Goal: Task Accomplishment & Management: Complete application form

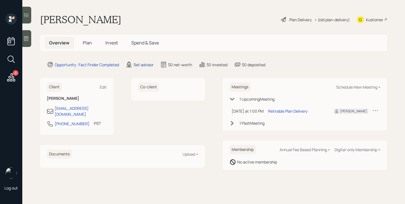
click at [145, 62] on div "Set advisor" at bounding box center [144, 65] width 20 height 6
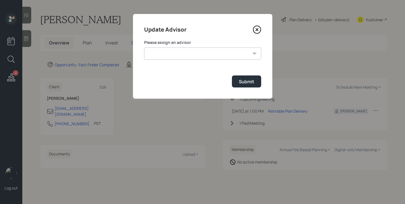
click at [160, 54] on select "Jonah Coleman Tyler End Michael Russo Treva Nostdahl Eric Schwartz James DiStas…" at bounding box center [202, 53] width 117 height 12
select select "bffa7908-1b2a-4c79-9bb6-f0ec9aed22d3"
click at [144, 47] on select "Jonah Coleman Tyler End Michael Russo Treva Nostdahl Eric Schwartz James DiStas…" at bounding box center [202, 53] width 117 height 12
click at [249, 81] on div "Submit" at bounding box center [246, 81] width 15 height 6
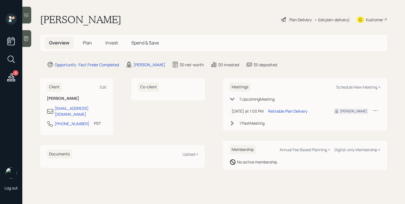
click at [86, 42] on span "Plan" at bounding box center [87, 43] width 9 height 6
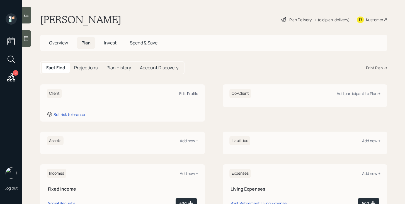
click at [186, 93] on div "Edit Profile" at bounding box center [188, 93] width 19 height 5
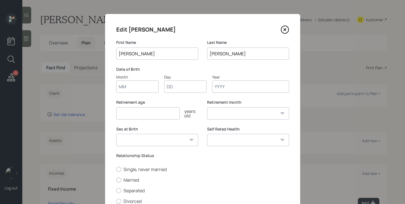
click at [140, 87] on input "Month" at bounding box center [137, 86] width 42 height 12
type input "10"
type input "29"
type input "1946"
select select "10"
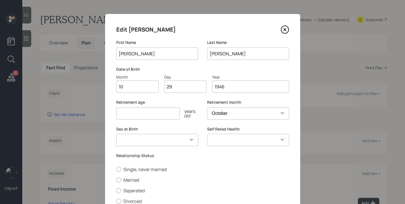
type input "1946"
click at [133, 112] on input "number" at bounding box center [148, 113] width 64 height 12
type input "70"
click at [142, 139] on select "Male Female Other / Prefer not to say" at bounding box center [157, 140] width 82 height 12
select select "male"
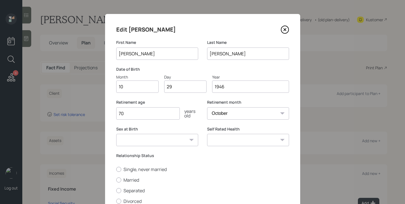
click at [116, 134] on select "Male Female Other / Prefer not to say" at bounding box center [157, 140] width 82 height 12
click at [130, 181] on label "Married" at bounding box center [202, 180] width 173 height 6
click at [116, 180] on input "Married" at bounding box center [116, 179] width 0 height 0
radio input "true"
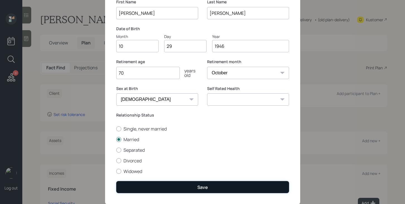
click at [221, 185] on button "Save" at bounding box center [202, 187] width 173 height 12
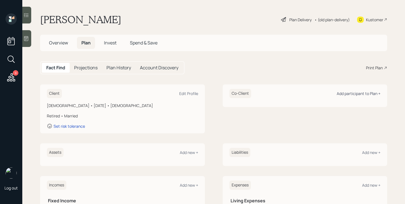
click at [341, 94] on div "Add participant to Plan +" at bounding box center [359, 93] width 44 height 5
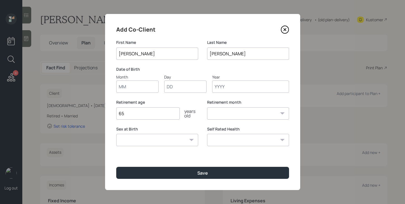
type input "[PERSON_NAME]"
click at [146, 86] on input "Month" at bounding box center [137, 86] width 42 height 12
type input "04"
type input "01"
type input "1966"
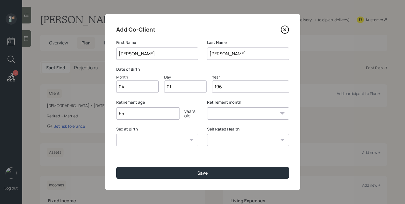
select select "4"
type input "1966"
click at [172, 142] on select "Male Female Other / Prefer not to say" at bounding box center [157, 140] width 82 height 12
select select "female"
click at [116, 134] on select "Male Female Other / Prefer not to say" at bounding box center [157, 140] width 82 height 12
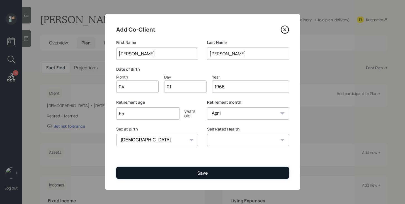
click at [167, 172] on button "Save" at bounding box center [202, 173] width 173 height 12
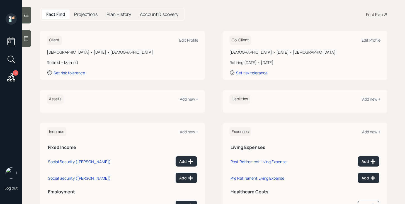
scroll to position [56, 0]
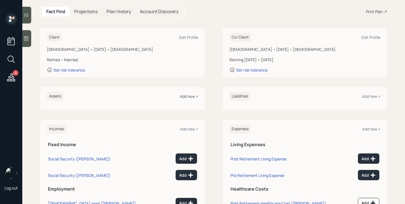
click at [190, 98] on div "Add new +" at bounding box center [189, 95] width 18 height 5
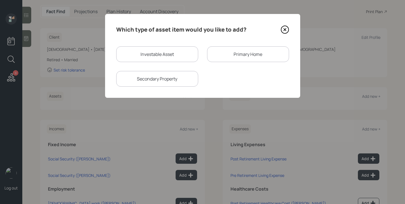
click at [188, 54] on div "Investable Asset" at bounding box center [157, 54] width 82 height 16
select select "taxable"
select select "balanced"
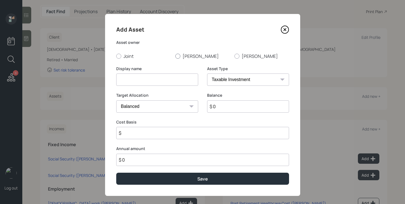
click at [182, 57] on label "[PERSON_NAME]" at bounding box center [202, 56] width 55 height 6
click at [175, 56] on input "[PERSON_NAME]" at bounding box center [175, 56] width 0 height 0
radio input "true"
click at [176, 82] on input at bounding box center [157, 79] width 82 height 12
type input "Brokerage"
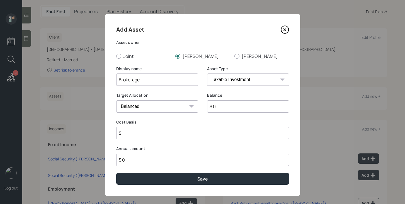
click at [236, 109] on input "$ 0" at bounding box center [248, 106] width 82 height 12
type input "$ 550,000"
click at [226, 132] on input "$" at bounding box center [202, 133] width 173 height 12
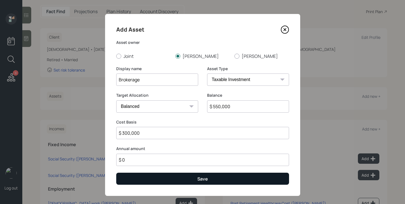
type input "$ 300,000"
click at [228, 179] on button "Save" at bounding box center [202, 178] width 173 height 12
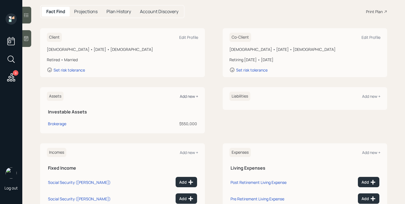
click at [191, 97] on div "Add new +" at bounding box center [189, 95] width 18 height 5
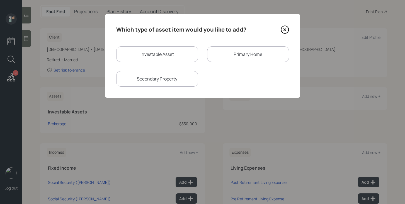
click at [160, 51] on div "Investable Asset" at bounding box center [157, 54] width 82 height 16
select select "taxable"
select select "balanced"
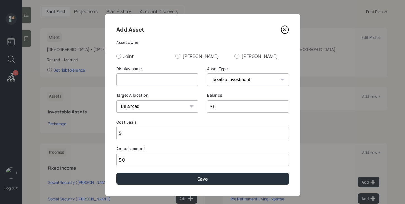
click at [153, 80] on input at bounding box center [157, 79] width 82 height 12
type input "[PERSON_NAME]"
click at [178, 56] on div at bounding box center [177, 56] width 5 height 5
click at [175, 56] on input "[PERSON_NAME]" at bounding box center [175, 56] width 0 height 0
radio input "true"
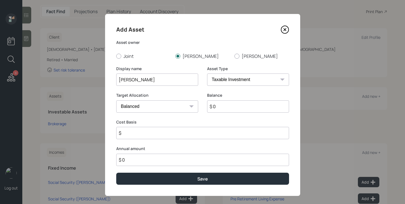
click at [235, 81] on select "SEP IRA IRA Roth IRA 401(k) Roth 401(k) 403(b) Roth 403(b) 457(b) Roth 457(b) H…" at bounding box center [248, 79] width 82 height 12
select select "roth_ira"
click at [207, 73] on select "SEP IRA IRA Roth IRA 401(k) Roth 401(k) 403(b) Roth 403(b) 457(b) Roth 457(b) H…" at bounding box center [248, 79] width 82 height 12
type input "$"
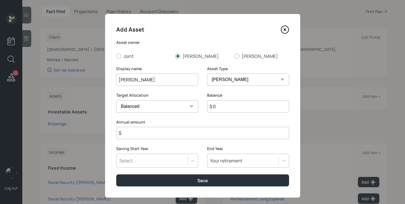
click at [225, 114] on div "Balance $ 0" at bounding box center [248, 105] width 82 height 27
click at [226, 107] on input "$ 0" at bounding box center [248, 106] width 82 height 12
type input "$ 150,000"
click at [214, 132] on input "$" at bounding box center [202, 133] width 173 height 12
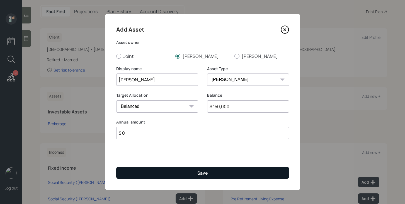
type input "$ 0"
click at [199, 175] on div "Save" at bounding box center [203, 173] width 11 height 6
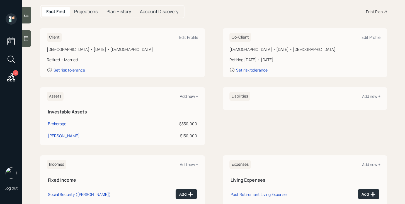
click at [195, 95] on div "Add new +" at bounding box center [189, 95] width 18 height 5
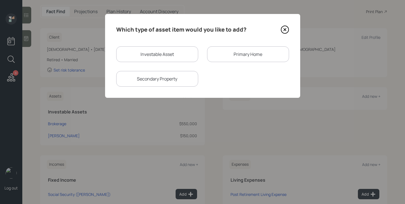
click at [160, 52] on div "Investable Asset" at bounding box center [157, 54] width 82 height 16
select select "taxable"
select select "balanced"
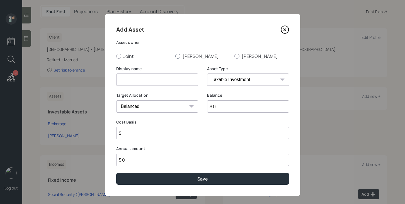
click at [186, 56] on label "Craig" at bounding box center [202, 56] width 55 height 6
click at [175, 56] on input "Craig" at bounding box center [175, 56] width 0 height 0
radio input "true"
click at [174, 77] on input at bounding box center [157, 79] width 82 height 12
type input "Money Market"
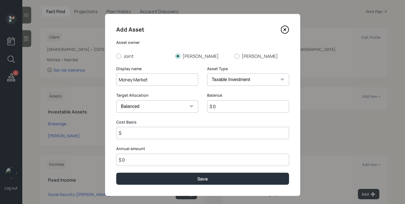
click at [253, 83] on select "SEP IRA IRA Roth IRA 401(k) Roth 401(k) 403(b) Roth 403(b) 457(b) Roth 457(b) H…" at bounding box center [248, 79] width 82 height 12
select select "cash"
click at [207, 73] on select "SEP IRA IRA Roth IRA 401(k) Roth 401(k) 403(b) Roth 403(b) 457(b) Roth 457(b) H…" at bounding box center [248, 79] width 82 height 12
type input "$"
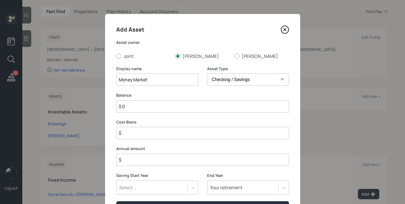
click at [236, 109] on input "$ 0" at bounding box center [202, 106] width 173 height 12
type input "$ 8"
type input "$ 80"
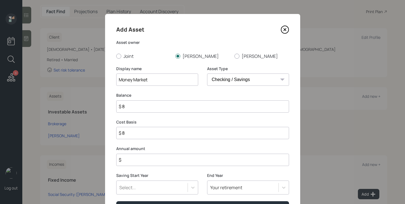
type input "$ 80"
type input "$ 800"
type input "$ 8,000"
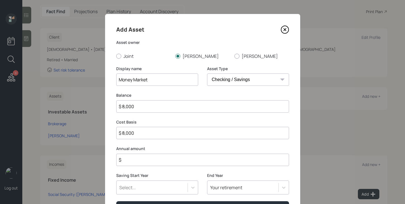
type input "$ 80,000"
type input "$ 800,000"
click at [235, 160] on input "$" at bounding box center [202, 159] width 173 height 12
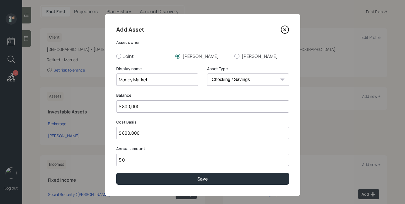
type input "$ 0"
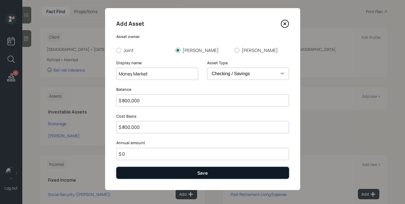
click at [225, 170] on button "Save" at bounding box center [202, 173] width 173 height 12
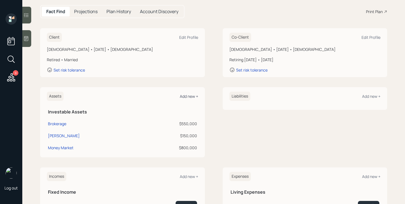
click at [183, 97] on div "Add new +" at bounding box center [189, 95] width 18 height 5
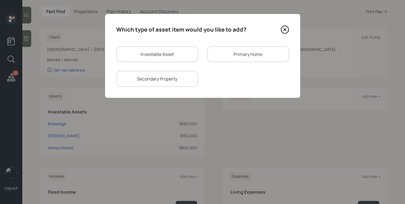
click at [173, 54] on div "Investable Asset" at bounding box center [157, 54] width 82 height 16
select select "taxable"
select select "balanced"
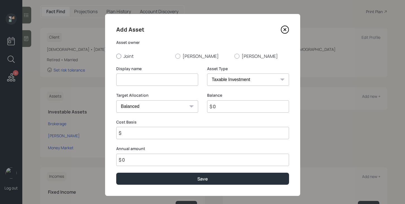
click at [130, 58] on label "Joint" at bounding box center [143, 56] width 55 height 6
click at [116, 56] on input "Joint" at bounding box center [116, 56] width 0 height 0
radio input "true"
click at [133, 80] on input at bounding box center [157, 79] width 82 height 12
type input "Cash"
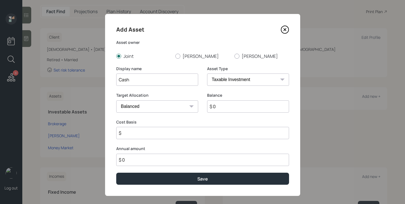
click at [220, 80] on select "SEP IRA IRA Roth IRA 401(k) Roth 401(k) 403(b) Roth 403(b) 457(b) Roth 457(b) H…" at bounding box center [248, 79] width 82 height 12
select select "emergency_fund"
click at [207, 73] on select "SEP IRA IRA Roth IRA 401(k) Roth 401(k) 403(b) Roth 403(b) 457(b) Roth 457(b) H…" at bounding box center [248, 79] width 82 height 12
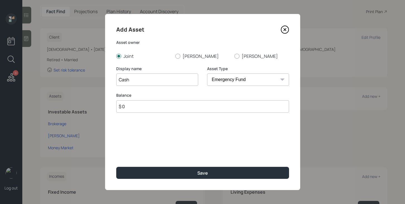
click at [203, 107] on input "$ 0" at bounding box center [202, 106] width 173 height 12
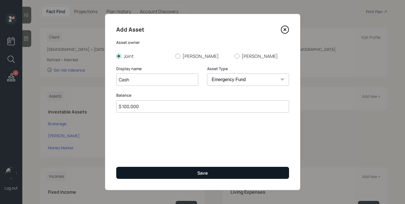
type input "$ 100,000"
click at [211, 170] on button "Save" at bounding box center [202, 173] width 173 height 12
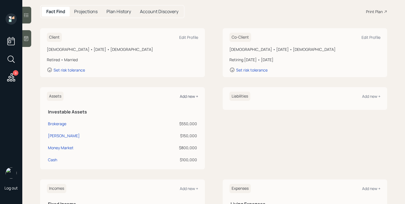
click at [186, 95] on div "Add new +" at bounding box center [189, 95] width 18 height 5
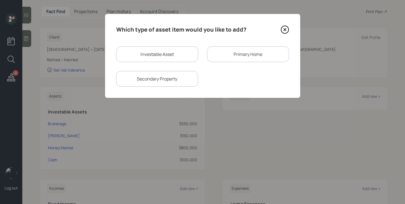
click at [165, 54] on div "Investable Asset" at bounding box center [157, 54] width 82 height 16
select select "taxable"
select select "balanced"
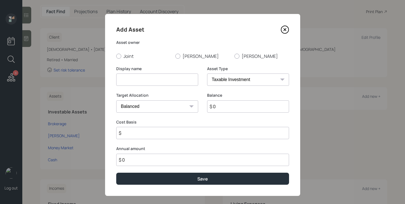
click at [232, 81] on select "SEP IRA IRA Roth IRA 401(k) Roth 401(k) 403(b) Roth 403(b) 457(b) Roth 457(b) H…" at bounding box center [248, 79] width 82 height 12
select select "cash"
click at [207, 73] on select "SEP IRA IRA Roth IRA 401(k) Roth 401(k) 403(b) Roth 403(b) 457(b) Roth 457(b) H…" at bounding box center [248, 79] width 82 height 12
type input "$"
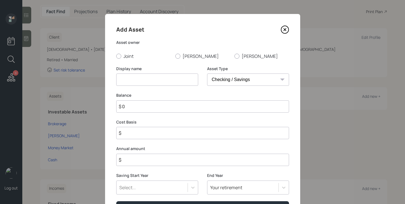
click at [181, 77] on input at bounding box center [157, 79] width 82 height 12
type input "Checking"
click at [182, 109] on input "$ 0" at bounding box center [202, 106] width 173 height 12
type input "$ 1"
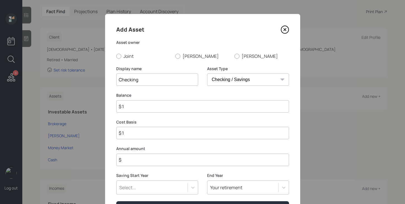
type input "$ 10"
type input "$ 100"
type input "$ 1,000"
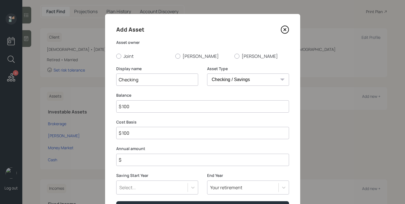
type input "$ 1,000"
type input "$ 10,000"
type input "$ 100,000"
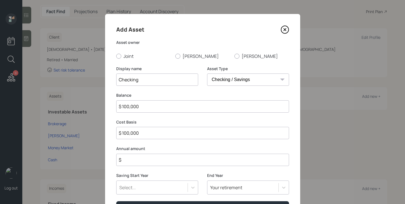
click at [181, 158] on input "$" at bounding box center [202, 159] width 173 height 12
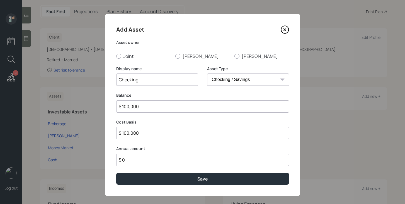
type input "$ 0"
click at [130, 52] on div "Asset owner Joint Craig Jeanine" at bounding box center [202, 50] width 173 height 20
click at [130, 56] on label "Joint" at bounding box center [143, 56] width 55 height 6
click at [116, 56] on input "Joint" at bounding box center [116, 56] width 0 height 0
radio input "true"
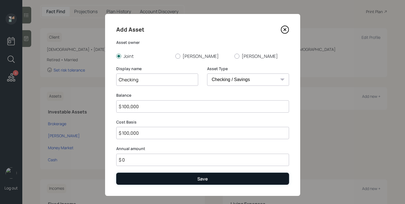
click at [178, 182] on button "Save" at bounding box center [202, 178] width 173 height 12
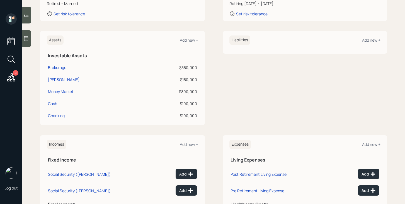
scroll to position [129, 0]
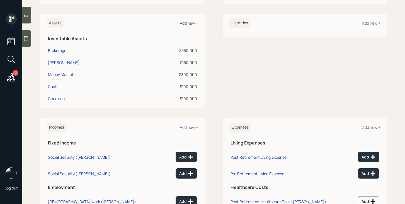
click at [191, 22] on div "Add new +" at bounding box center [189, 22] width 18 height 5
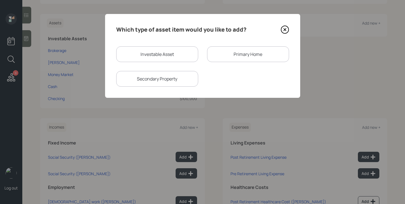
click at [230, 55] on div "Primary Home" at bounding box center [248, 54] width 82 height 16
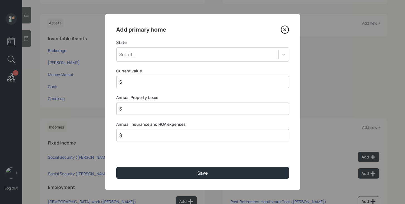
click at [184, 57] on div "Select..." at bounding box center [198, 54] width 162 height 9
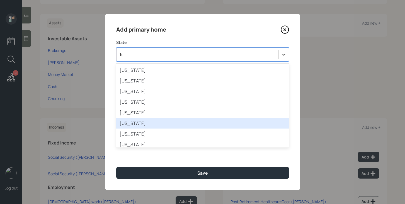
type input "Tenn"
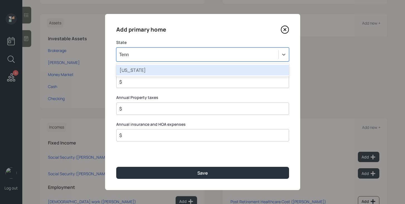
click at [154, 65] on div "Tennessee" at bounding box center [202, 70] width 173 height 11
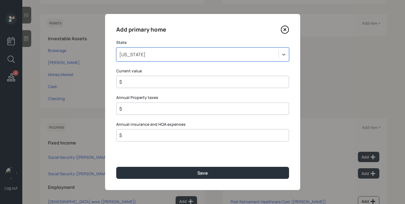
click at [148, 82] on input "$" at bounding box center [201, 81] width 164 height 7
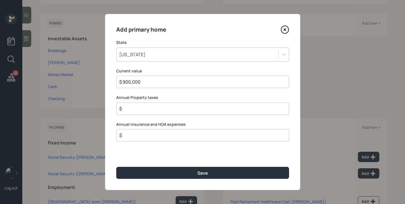
type input "$ 900,000"
click at [133, 109] on input "$" at bounding box center [201, 108] width 164 height 7
type input "$ 2,300"
click at [133, 135] on input "$" at bounding box center [201, 135] width 164 height 7
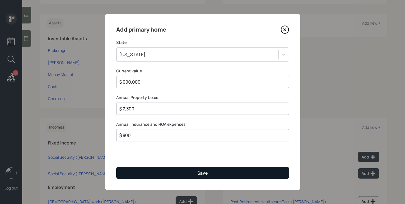
type input "$ 800"
click at [142, 172] on button "Save" at bounding box center [202, 173] width 173 height 12
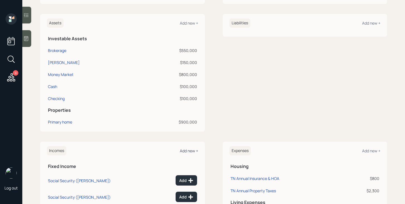
click at [188, 149] on div "Add new +" at bounding box center [189, 150] width 18 height 5
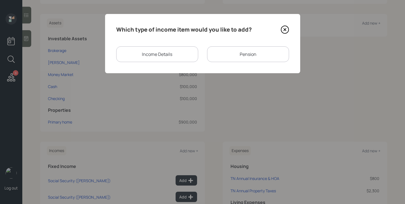
click at [137, 57] on div "Income Details" at bounding box center [157, 54] width 82 height 16
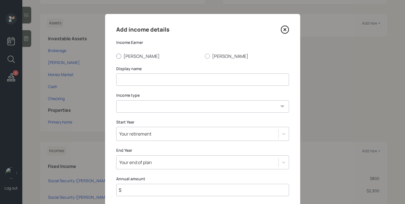
click at [126, 58] on label "Craig" at bounding box center [158, 56] width 84 height 6
click at [116, 56] on input "Craig" at bounding box center [116, 56] width 0 height 0
radio input "true"
click at [126, 80] on input at bounding box center [202, 79] width 173 height 12
type input "Rental Income"
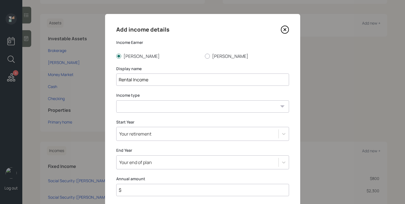
click at [134, 110] on select "Full-time work Part-time work Self employment Other" at bounding box center [202, 106] width 173 height 12
select select "other"
click at [116, 100] on select "Full-time work Part-time work Self employment Other" at bounding box center [202, 106] width 173 height 12
click at [138, 137] on select "Tax-free Earned Self Employment Alimony Royalties Pension / Annuity Interest Di…" at bounding box center [202, 133] width 173 height 12
select select "earned"
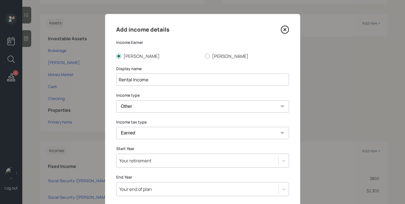
click at [116, 127] on select "Tax-free Earned Self Employment Alimony Royalties Pension / Annuity Interest Di…" at bounding box center [202, 133] width 173 height 12
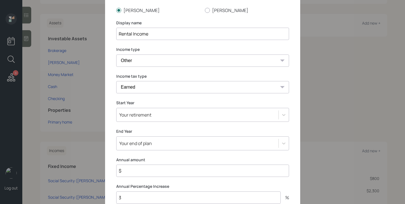
click at [159, 115] on div "Your retirement" at bounding box center [202, 115] width 173 height 14
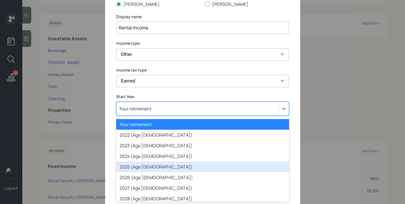
click at [146, 167] on div "2025 (Age 79)" at bounding box center [202, 166] width 173 height 11
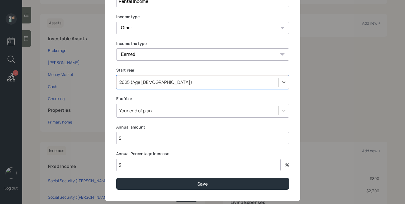
scroll to position [87, 0]
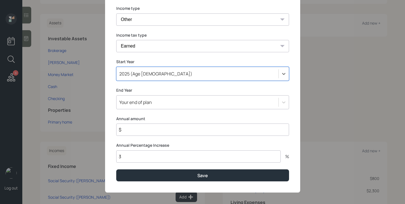
click at [145, 157] on input "3" at bounding box center [198, 156] width 165 height 12
type input "0"
click at [149, 132] on input "$" at bounding box center [202, 129] width 173 height 12
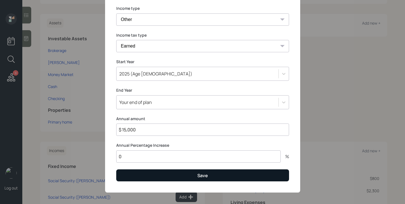
type input "$ 15,000"
click at [181, 177] on button "Save" at bounding box center [202, 175] width 173 height 12
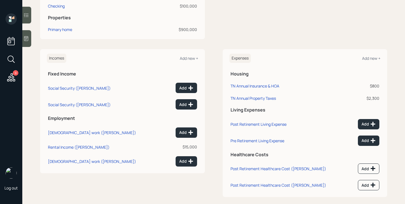
scroll to position [227, 0]
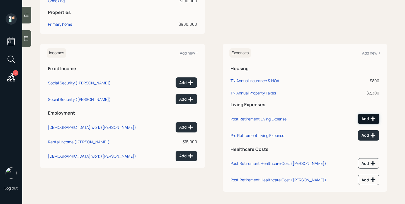
click at [371, 119] on icon at bounding box center [374, 119] width 6 height 6
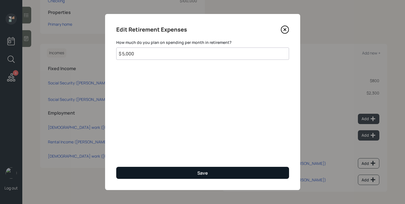
type input "$ 5,000"
click at [264, 174] on button "Save" at bounding box center [202, 173] width 173 height 12
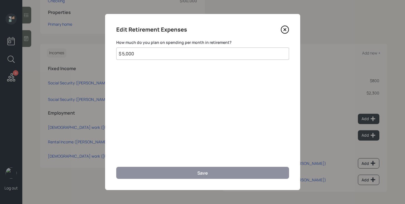
scroll to position [224, 0]
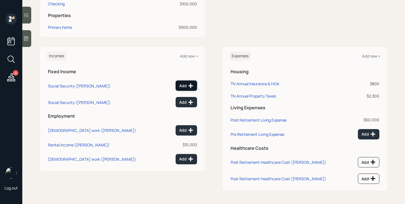
click at [187, 86] on div "Add" at bounding box center [186, 86] width 14 height 6
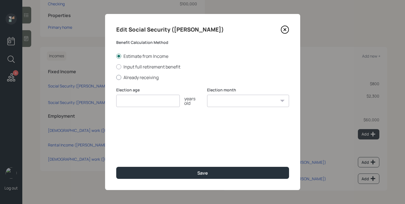
click at [156, 78] on label "Already receiving" at bounding box center [202, 77] width 173 height 6
click at [116, 77] on input "Already receiving" at bounding box center [116, 77] width 0 height 0
radio input "true"
click at [152, 100] on input "number" at bounding box center [148, 101] width 64 height 12
type input "70"
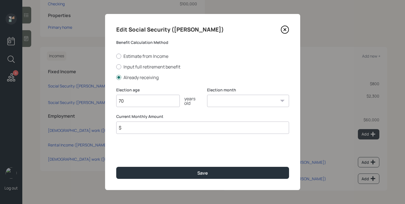
click at [222, 103] on select "January February March April May June July August September October November De…" at bounding box center [248, 101] width 82 height 12
select select "12"
click at [207, 95] on select "January February March April May June July August September October November De…" at bounding box center [248, 101] width 82 height 12
click at [200, 127] on input "$" at bounding box center [202, 127] width 173 height 12
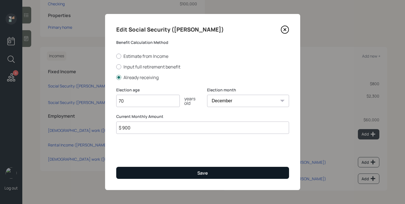
type input "$ 900"
click at [196, 172] on button "Save" at bounding box center [202, 173] width 173 height 12
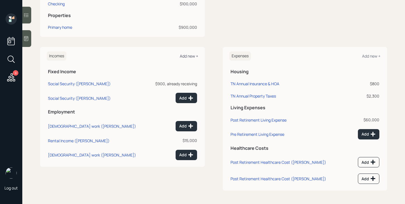
click at [184, 57] on div "Add new +" at bounding box center [189, 55] width 18 height 5
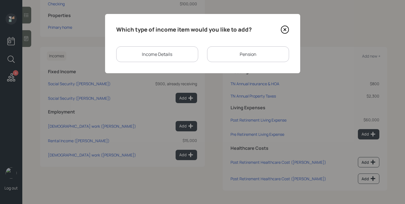
click at [218, 55] on div "Pension" at bounding box center [248, 54] width 82 height 16
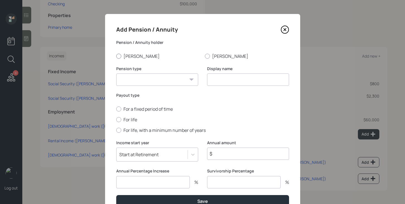
click at [124, 56] on label "Craig" at bounding box center [158, 56] width 84 height 6
click at [116, 56] on input "Craig" at bounding box center [116, 56] width 0 height 0
radio input "true"
click at [136, 78] on select "Pension Annuity" at bounding box center [157, 79] width 82 height 12
select select "pension"
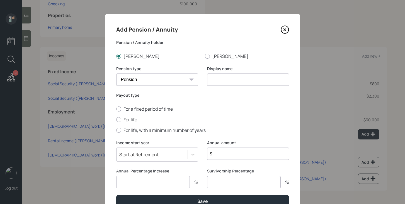
click at [116, 73] on select "Pension Annuity" at bounding box center [157, 79] width 82 height 12
click at [214, 77] on input at bounding box center [248, 79] width 82 height 12
type input "Craig's Pension"
click at [130, 120] on label "For life" at bounding box center [202, 119] width 173 height 6
click at [116, 119] on input "For life" at bounding box center [116, 119] width 0 height 0
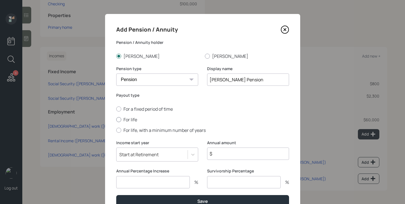
radio input "true"
click at [224, 154] on input "$" at bounding box center [248, 153] width 82 height 12
type input "$ 33,600"
click at [176, 185] on input "number" at bounding box center [153, 182] width 74 height 12
type input "0"
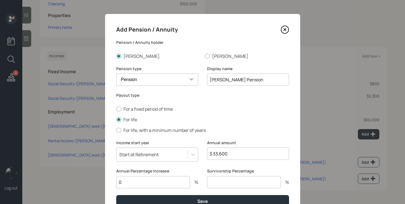
click at [218, 182] on input "number" at bounding box center [244, 182] width 74 height 12
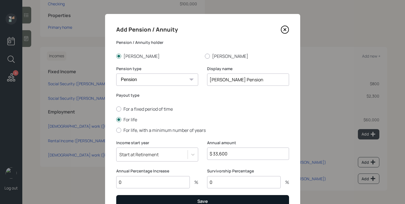
type input "0"
click at [214, 199] on button "Save" at bounding box center [202, 201] width 173 height 12
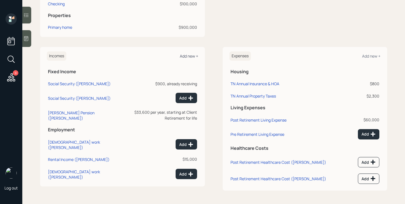
click at [198, 55] on div "Add new +" at bounding box center [189, 55] width 18 height 5
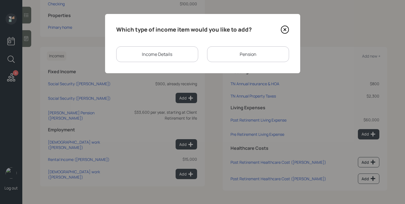
click at [234, 54] on div "Pension" at bounding box center [248, 54] width 82 height 16
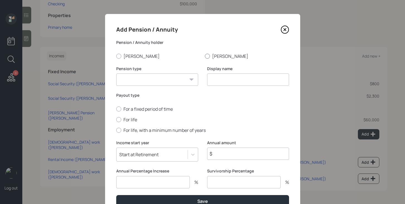
click at [224, 57] on label "Jeanine" at bounding box center [247, 56] width 84 height 6
click at [205, 56] on input "Jeanine" at bounding box center [205, 56] width 0 height 0
radio input "true"
click at [181, 77] on select "Pension Annuity" at bounding box center [157, 79] width 82 height 12
select select "pension"
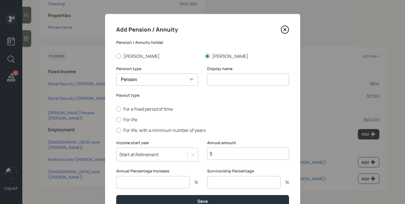
click at [116, 73] on select "Pension Annuity" at bounding box center [157, 79] width 82 height 12
click at [225, 83] on input at bounding box center [248, 79] width 82 height 12
type input "Jeanine's Pension"
drag, startPoint x: 123, startPoint y: 120, endPoint x: 135, endPoint y: 120, distance: 12.0
click at [123, 120] on label "For life" at bounding box center [202, 119] width 173 height 6
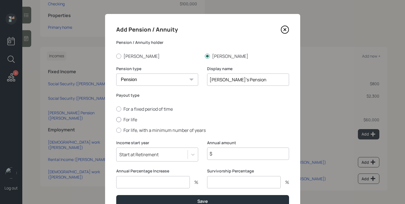
click at [116, 119] on input "For life" at bounding box center [116, 119] width 0 height 0
radio input "true"
click at [226, 153] on input "$" at bounding box center [248, 153] width 82 height 12
type input "$ 36,000"
click at [178, 179] on input "number" at bounding box center [153, 182] width 74 height 12
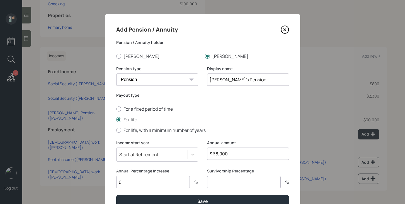
type input "0"
click at [221, 182] on input "number" at bounding box center [244, 182] width 74 height 12
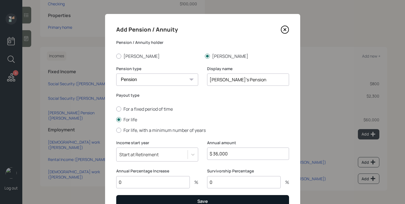
type input "0"
click at [215, 199] on button "Save" at bounding box center [202, 201] width 173 height 12
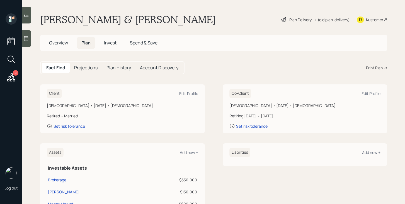
click at [60, 44] on span "Overview" at bounding box center [58, 43] width 19 height 6
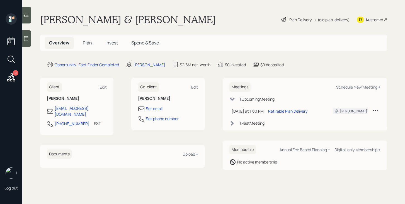
click at [87, 44] on span "Plan" at bounding box center [87, 43] width 9 height 6
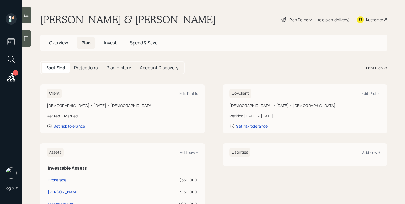
click at [292, 18] on div "Plan Delivery" at bounding box center [301, 20] width 22 height 6
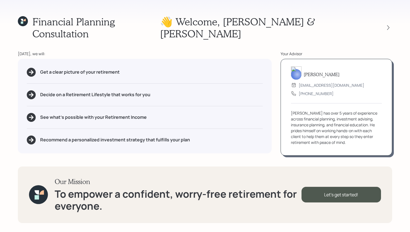
click at [244, 42] on div "Financial Planning Consultation 👋 Welcome , Craig & Jeanine Today, we will: Get…" at bounding box center [205, 116] width 410 height 232
click at [83, 70] on div "Get a clear picture of your retirement" at bounding box center [145, 72] width 236 height 9
click at [389, 25] on icon at bounding box center [388, 27] width 2 height 5
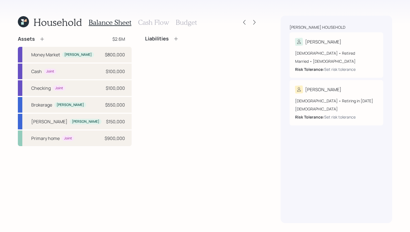
click at [156, 20] on h3 "Cash Flow" at bounding box center [153, 22] width 31 height 8
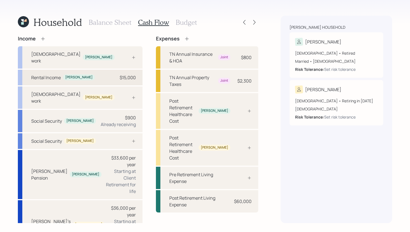
click at [90, 71] on div "Rental Income Craig $15,000" at bounding box center [80, 78] width 125 height 16
select select "other"
select select "earned"
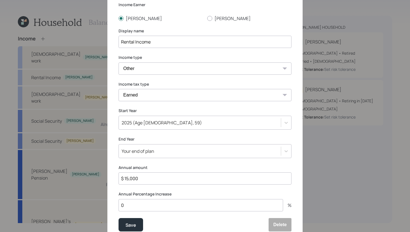
scroll to position [62, 0]
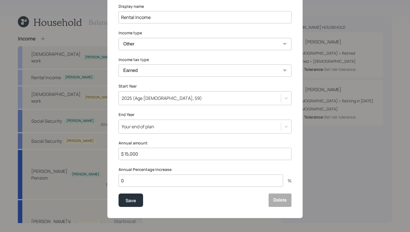
click at [164, 153] on input "$ 15,000" at bounding box center [205, 154] width 173 height 12
type input "$ 180,000"
click at [135, 199] on div "Save" at bounding box center [131, 201] width 11 height 8
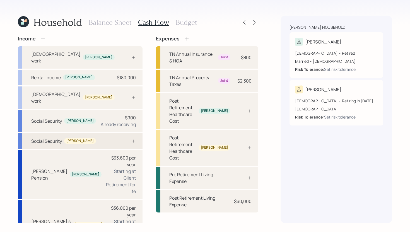
click at [92, 133] on div "Social Security Jeanine" at bounding box center [80, 141] width 125 height 16
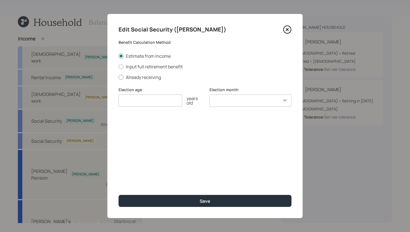
click at [143, 79] on label "Already receiving" at bounding box center [205, 77] width 173 height 6
click at [119, 77] on input "Already receiving" at bounding box center [118, 77] width 0 height 0
radio input "true"
click at [141, 131] on input "$" at bounding box center [205, 127] width 173 height 12
type input "$"
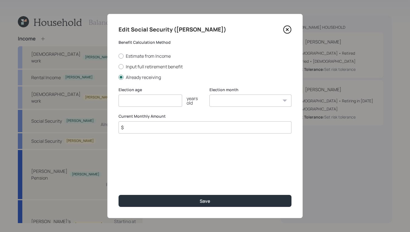
click at [150, 99] on input "number" at bounding box center [151, 101] width 64 height 12
click at [285, 31] on icon at bounding box center [287, 29] width 8 height 8
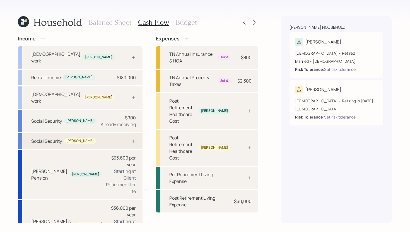
click at [102, 133] on div "Social Security Jeanine" at bounding box center [80, 141] width 125 height 16
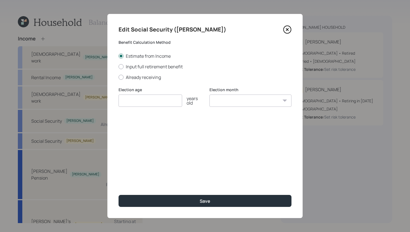
click at [287, 30] on icon at bounding box center [287, 29] width 8 height 8
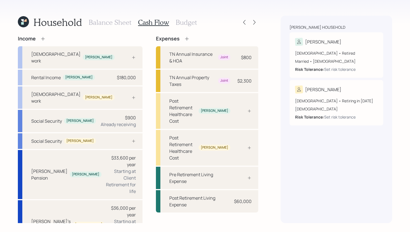
click at [44, 39] on icon at bounding box center [43, 39] width 6 height 6
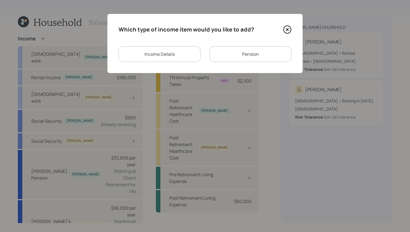
click at [186, 53] on div "Income Details" at bounding box center [160, 54] width 82 height 16
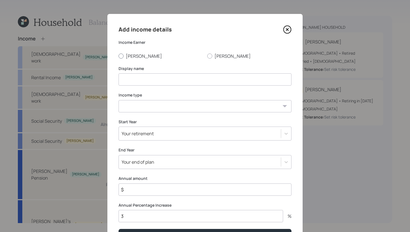
click at [138, 57] on label "Craig" at bounding box center [161, 56] width 84 height 6
click at [119, 56] on input "Craig" at bounding box center [118, 56] width 0 height 0
radio input "true"
click at [140, 79] on input at bounding box center [205, 79] width 173 height 12
type input "Ranch income"
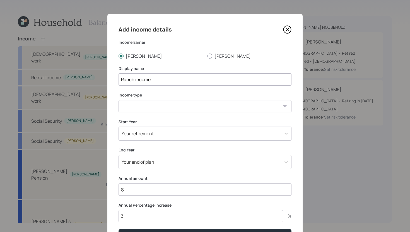
click at [153, 105] on select "Full-time work Part-time work Self employment Other" at bounding box center [205, 106] width 173 height 12
select select "other"
click at [119, 100] on select "Full-time work Part-time work Self employment Other" at bounding box center [205, 106] width 173 height 12
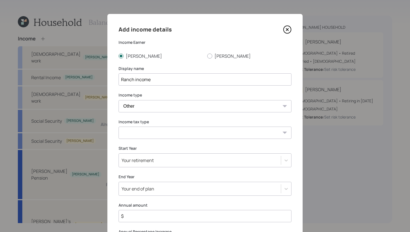
click at [149, 136] on select "Tax-free Earned Self Employment Alimony Royalties Pension / Annuity Interest Di…" at bounding box center [205, 133] width 173 height 12
click at [287, 30] on icon at bounding box center [287, 29] width 2 height 2
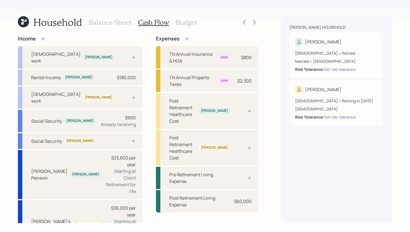
click at [97, 22] on h3 "Balance Sheet" at bounding box center [110, 22] width 43 height 8
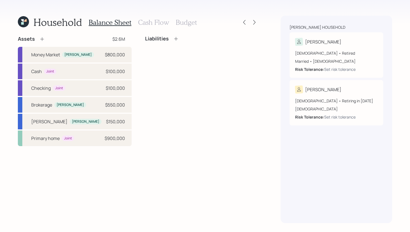
click at [39, 38] on icon at bounding box center [42, 39] width 6 height 6
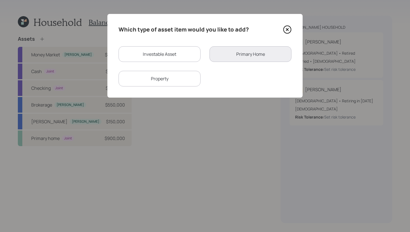
click at [173, 59] on div "Investable Asset" at bounding box center [160, 54] width 82 height 16
select select "taxable"
select select "balanced"
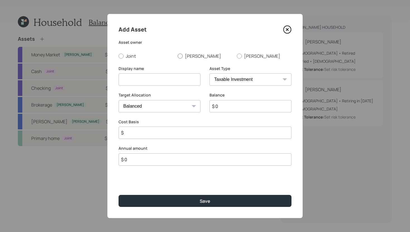
click at [191, 57] on label "Craig" at bounding box center [205, 56] width 55 height 6
click at [178, 56] on input "Craig" at bounding box center [177, 56] width 0 height 0
radio input "true"
click at [163, 79] on input at bounding box center [160, 79] width 82 height 12
type input "Ranch Account"
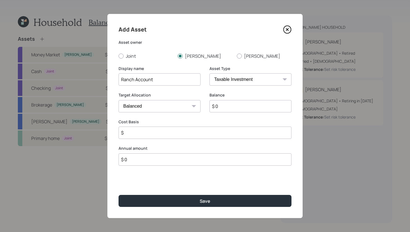
click at [246, 81] on select "SEP IRA IRA Roth IRA 401(k) Roth 401(k) 403(b) Roth 403(b) 457(b) Roth 457(b) H…" at bounding box center [251, 79] width 82 height 12
select select "cash"
click at [210, 73] on select "SEP IRA IRA Roth IRA 401(k) Roth 401(k) 403(b) Roth 403(b) 457(b) Roth 457(b) H…" at bounding box center [251, 79] width 82 height 12
type input "$"
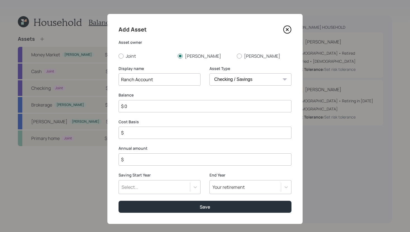
click at [206, 112] on input "$ 0" at bounding box center [205, 106] width 173 height 12
type input "$ 2"
type input "$ 25"
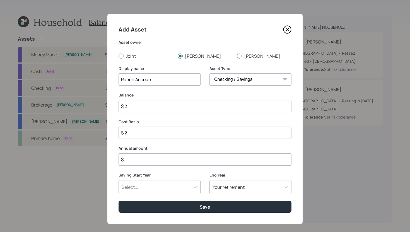
type input "$ 25"
type input "$ 250"
type input "$ 2,500"
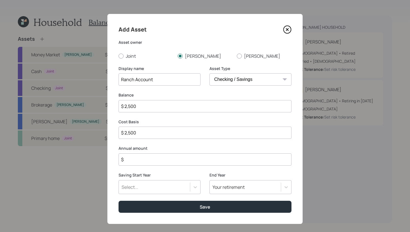
type input "$ 25,000"
type input "$ 250,000"
click at [197, 158] on input "$" at bounding box center [205, 159] width 173 height 12
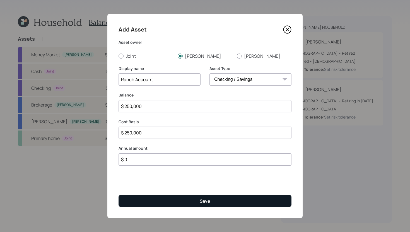
type input "$ 0"
click at [207, 200] on div "Save" at bounding box center [205, 201] width 11 height 6
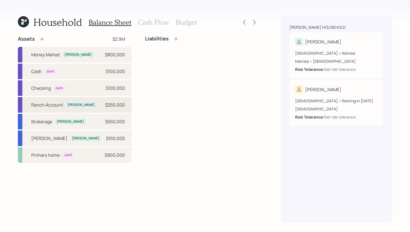
click at [98, 106] on div "Ranch Account Craig $250,000" at bounding box center [75, 105] width 114 height 16
select select "cash"
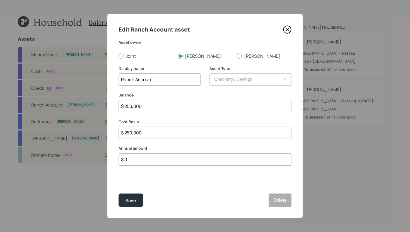
click at [155, 157] on input "$ 0" at bounding box center [205, 159] width 173 height 12
click at [155, 159] on input "$ 0" at bounding box center [205, 159] width 173 height 12
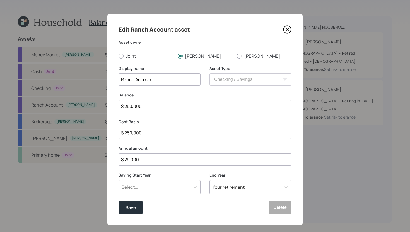
type input "$ 25,000"
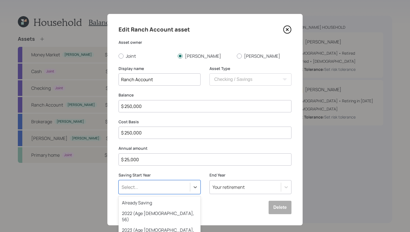
click at [154, 188] on div "option 2024 (Age 78, 58) focused, 4 of 79. 79 results available. Use Up and Dow…" at bounding box center [160, 187] width 82 height 14
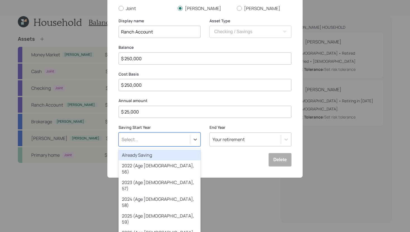
click at [164, 158] on div "Already Saving" at bounding box center [160, 155] width 82 height 11
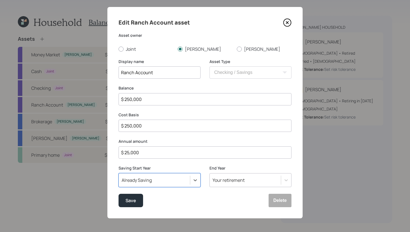
scroll to position [48, 0]
click at [241, 181] on div "Your retirement" at bounding box center [251, 180] width 82 height 14
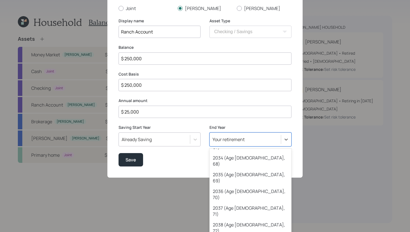
scroll to position [221, 0]
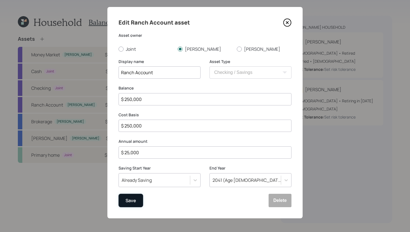
click at [134, 199] on div "Save" at bounding box center [131, 201] width 11 height 8
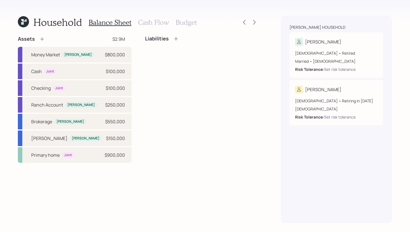
click at [148, 25] on h3 "Cash Flow" at bounding box center [153, 22] width 31 height 8
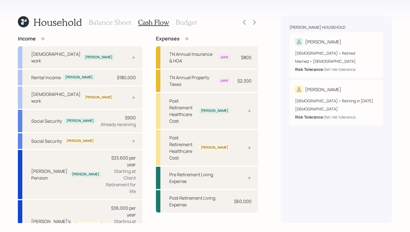
click at [182, 25] on h3 "Budget" at bounding box center [186, 22] width 21 height 8
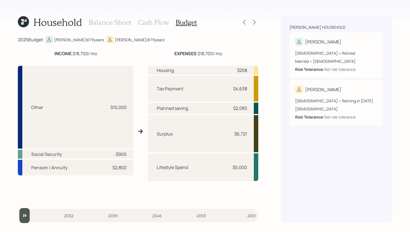
click at [119, 23] on h3 "Balance Sheet" at bounding box center [110, 22] width 43 height 8
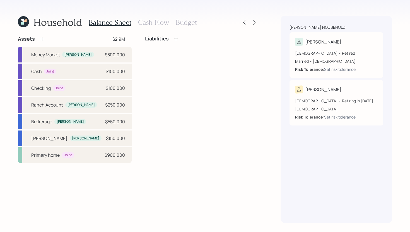
click at [142, 21] on h3 "Cash Flow" at bounding box center [153, 22] width 31 height 8
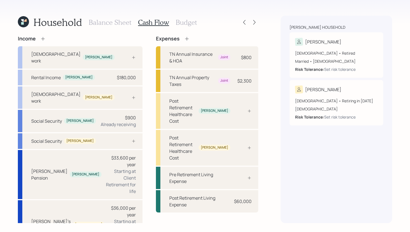
click at [44, 39] on icon at bounding box center [43, 39] width 6 height 6
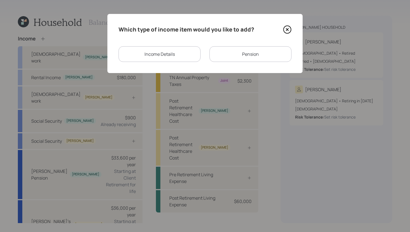
click at [157, 55] on div "Income Details" at bounding box center [160, 54] width 82 height 16
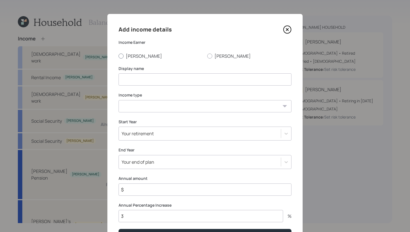
click at [130, 54] on label "Craig" at bounding box center [161, 56] width 84 height 6
click at [119, 56] on input "Craig" at bounding box center [118, 56] width 0 height 0
radio input "true"
click at [131, 78] on input at bounding box center [205, 79] width 173 height 12
type input "Income from Ranch distirbution"
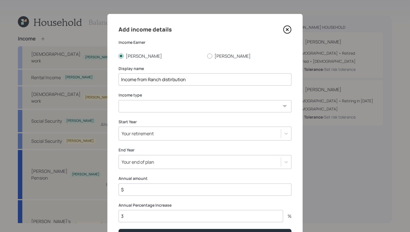
click at [130, 107] on select "Full-time work Part-time work Self employment Other" at bounding box center [205, 106] width 173 height 12
select select "other"
click at [119, 100] on select "Full-time work Part-time work Self employment Other" at bounding box center [205, 106] width 173 height 12
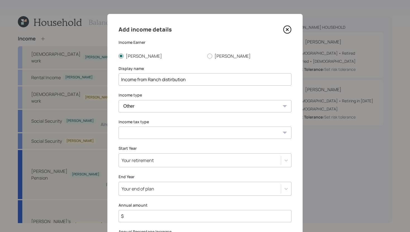
click at [194, 80] on input "Income from Ranch distirbution" at bounding box center [205, 79] width 173 height 12
click at [173, 80] on input "Income from Ranch distirbution" at bounding box center [205, 79] width 173 height 12
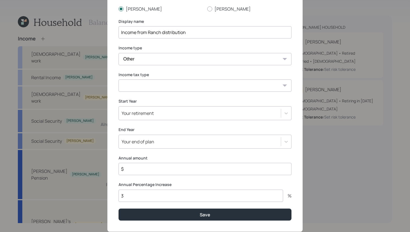
scroll to position [61, 0]
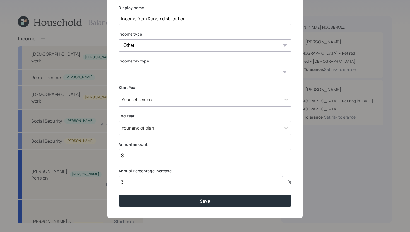
type input "Income from Ranch distribution"
click at [149, 158] on input "$" at bounding box center [205, 155] width 173 height 12
type input "$ 20,000"
click at [152, 181] on input "3" at bounding box center [201, 182] width 165 height 12
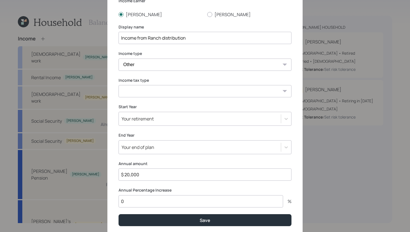
scroll to position [41, 0]
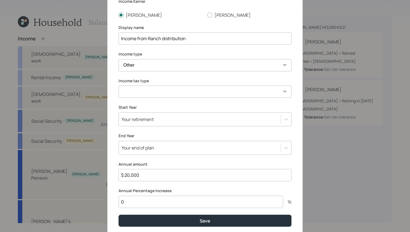
type input "0"
click at [185, 66] on select "Full-time work Part-time work Self employment Other" at bounding box center [205, 65] width 173 height 12
click at [119, 59] on select "Full-time work Part-time work Self employment Other" at bounding box center [205, 65] width 173 height 12
click at [176, 91] on select "Tax-free Earned Self Employment Alimony Royalties Pension / Annuity Interest Di…" at bounding box center [205, 92] width 173 height 12
select select "tax_free"
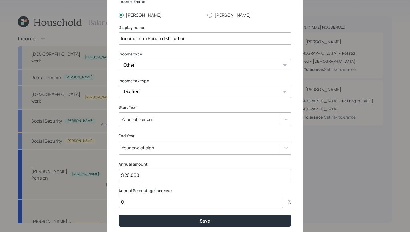
click at [119, 86] on select "Tax-free Earned Self Employment Alimony Royalties Pension / Annuity Interest Di…" at bounding box center [205, 92] width 173 height 12
click at [166, 119] on div "Your retirement" at bounding box center [200, 119] width 162 height 9
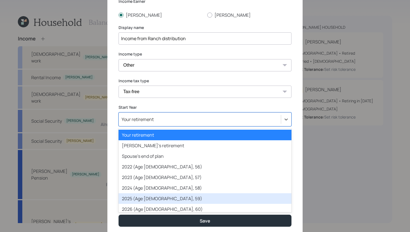
click at [146, 195] on div "2025 (Age 79, 59)" at bounding box center [205, 198] width 173 height 11
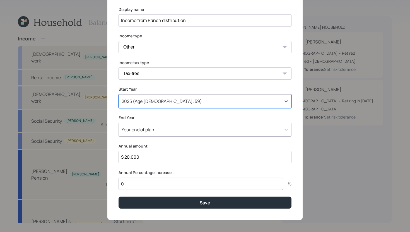
scroll to position [61, 0]
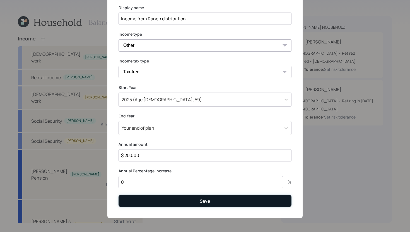
click at [167, 202] on button "Save" at bounding box center [205, 201] width 173 height 12
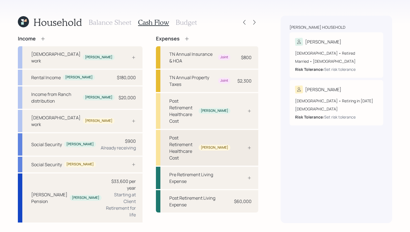
click at [238, 146] on div at bounding box center [243, 148] width 17 height 4
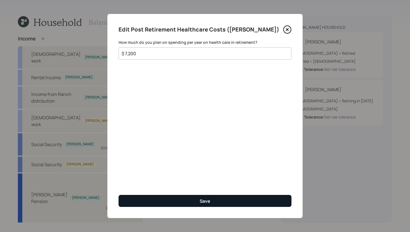
type input "$ 7,200"
click at [187, 203] on button "Save" at bounding box center [205, 201] width 173 height 12
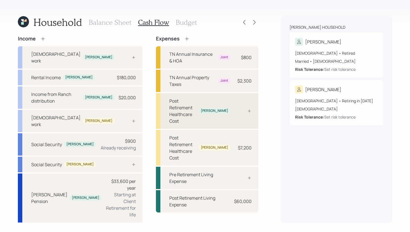
click at [247, 109] on icon at bounding box center [249, 111] width 4 height 4
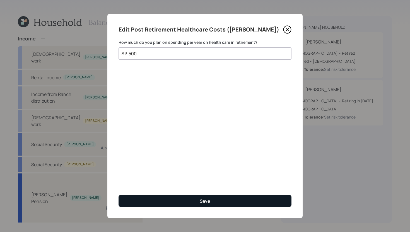
type input "$ 3,500"
click at [202, 199] on div "Save" at bounding box center [205, 201] width 11 height 6
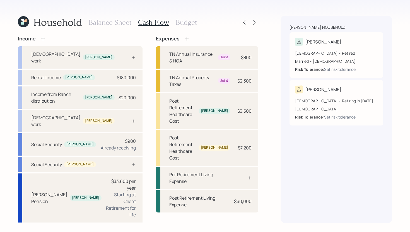
click at [343, 90] on div "Jeanine" at bounding box center [336, 90] width 83 height 8
select select "4"
select select "female"
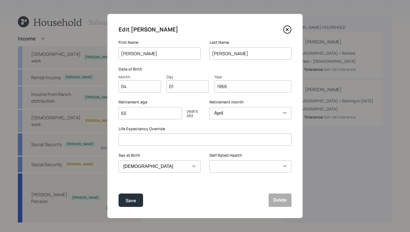
click at [168, 113] on input "65" at bounding box center [151, 113] width 64 height 12
type input "6"
type input "57"
click at [133, 196] on button "Save" at bounding box center [131, 200] width 25 height 13
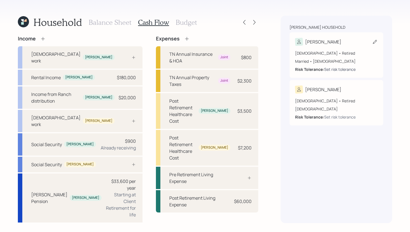
click at [340, 70] on div "Set risk tolerance" at bounding box center [340, 69] width 32 height 6
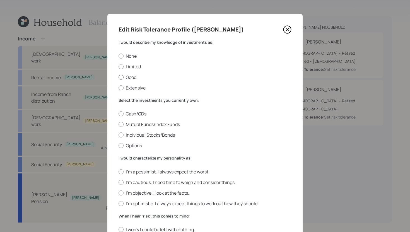
click at [132, 78] on label "Good" at bounding box center [205, 77] width 173 height 6
click at [119, 77] on input "Good" at bounding box center [118, 77] width 0 height 0
radio input "true"
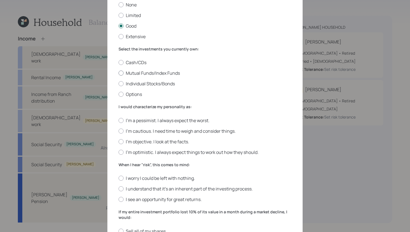
scroll to position [52, 0]
click at [128, 63] on label "Cash/CDs" at bounding box center [205, 62] width 173 height 6
click at [119, 62] on input "Cash/CDs" at bounding box center [118, 62] width 0 height 0
radio input "true"
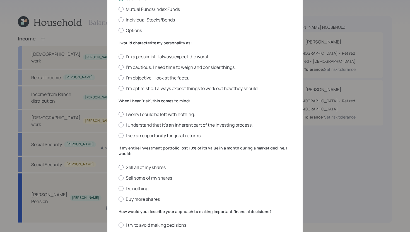
scroll to position [123, 0]
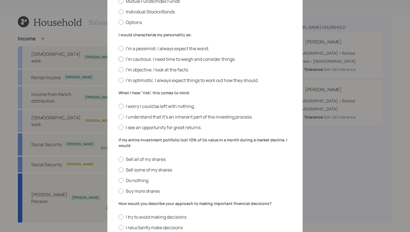
click at [133, 59] on label "I'm cautious. I need time to weigh and consider things." at bounding box center [205, 59] width 173 height 6
click at [119, 59] on input "I'm cautious. I need time to weigh and consider things." at bounding box center [118, 59] width 0 height 0
radio input "true"
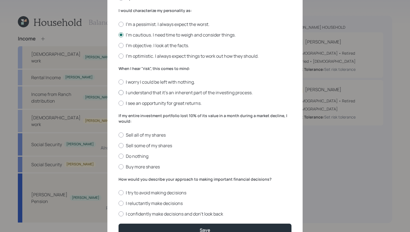
scroll to position [147, 0]
click at [166, 94] on label "I understand that it’s an inherent part of the investing process." at bounding box center [205, 93] width 173 height 6
click at [119, 93] on input "I understand that it’s an inherent part of the investing process." at bounding box center [118, 93] width 0 height 0
radio input "true"
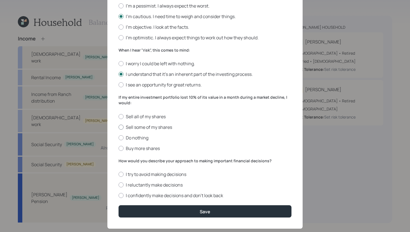
scroll to position [177, 0]
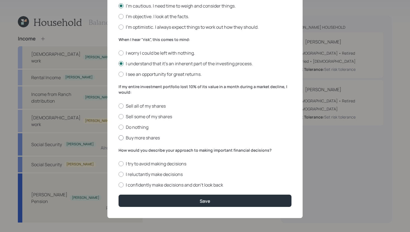
click at [122, 139] on div at bounding box center [121, 137] width 5 height 5
click at [119, 138] on input "Buy more shares" at bounding box center [118, 138] width 0 height 0
radio input "true"
click at [157, 183] on label "I confidently make decisions and don’t look back" at bounding box center [205, 185] width 173 height 6
click at [119, 185] on input "I confidently make decisions and don’t look back" at bounding box center [118, 185] width 0 height 0
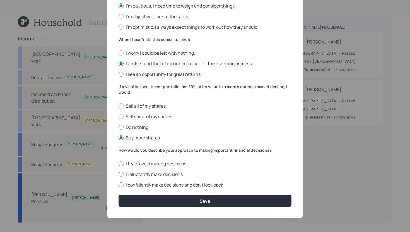
radio input "true"
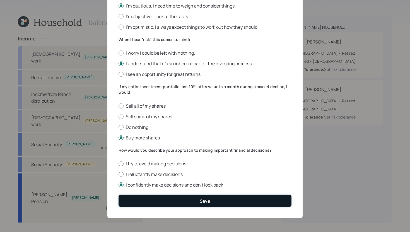
click at [150, 202] on button "Save" at bounding box center [205, 201] width 173 height 12
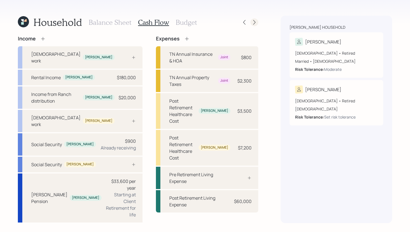
click at [255, 25] on icon at bounding box center [255, 23] width 6 height 6
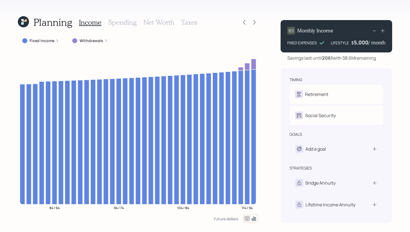
click at [132, 24] on h3 "Spending" at bounding box center [122, 22] width 28 height 8
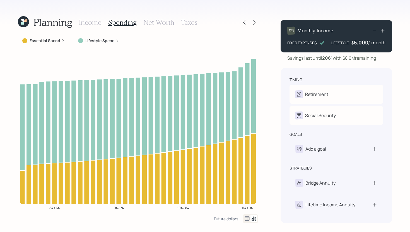
click at [101, 44] on div "Lifestyle Spend" at bounding box center [99, 41] width 50 height 10
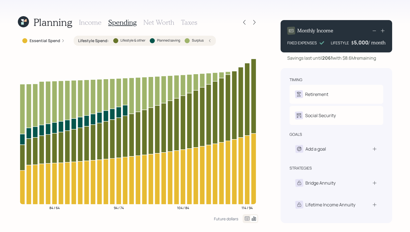
click at [101, 44] on div "Lifestyle Spend : Lifestyle & other Planned saving Surplus" at bounding box center [145, 41] width 142 height 10
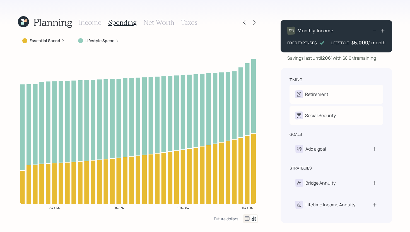
click at [98, 28] on div "Income Spending Net Worth Taxes" at bounding box center [138, 22] width 118 height 13
click at [97, 25] on h3 "Income" at bounding box center [90, 22] width 23 height 8
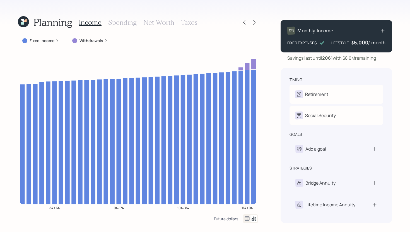
click at [227, 220] on div "Future dollars" at bounding box center [226, 218] width 24 height 5
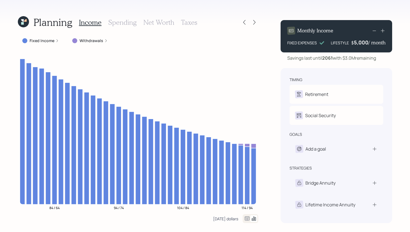
click at [227, 220] on div "Today's dollars" at bounding box center [225, 218] width 25 height 5
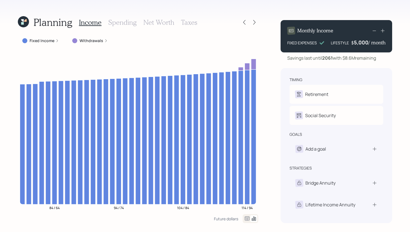
click at [50, 41] on label "Fixed Income" at bounding box center [42, 41] width 25 height 6
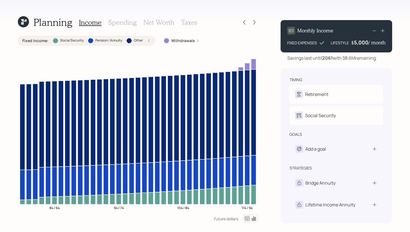
click at [68, 41] on label "Social Security" at bounding box center [71, 40] width 23 height 5
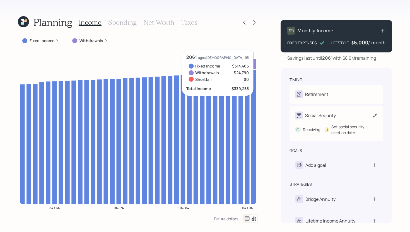
click at [337, 113] on div "Social Security" at bounding box center [336, 116] width 83 height 8
select select "12"
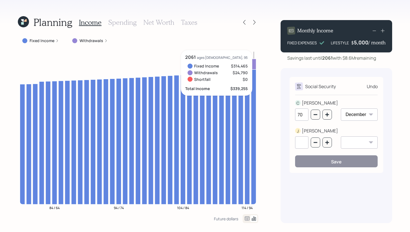
click at [390, 74] on div "Social Security Undo C CRAIG 70 January February March April May June July Augu…" at bounding box center [337, 145] width 112 height 155
click at [255, 35] on div "Planning Income Spending Net Worth Taxes Fixed Income Withdrawals 84 / 64 94 / …" at bounding box center [138, 120] width 241 height 208
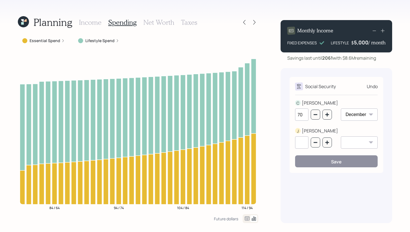
click at [287, 125] on div "Social Security Undo C CRAIG 70 January February March April May June July Augu…" at bounding box center [337, 145] width 112 height 155
click at [22, 21] on icon at bounding box center [23, 21] width 11 height 11
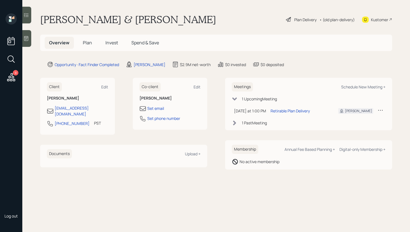
click at [304, 20] on div "Plan Delivery" at bounding box center [305, 20] width 22 height 6
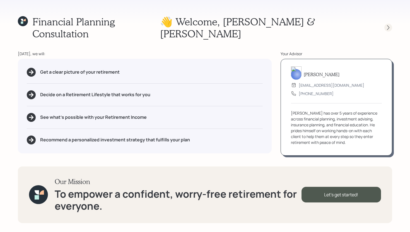
click at [387, 25] on div at bounding box center [388, 28] width 8 height 8
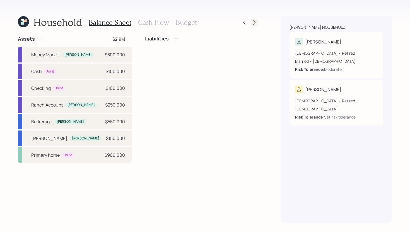
click at [254, 22] on icon at bounding box center [255, 23] width 6 height 6
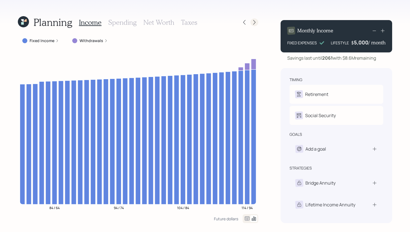
click at [251, 23] on div at bounding box center [255, 22] width 8 height 8
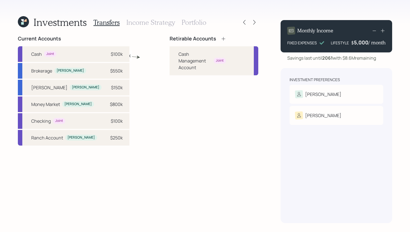
click at [221, 39] on icon at bounding box center [224, 39] width 6 height 6
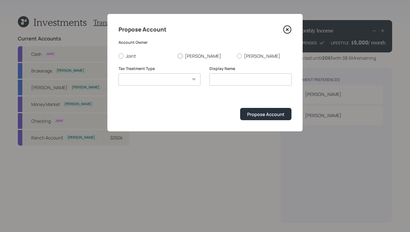
click at [181, 57] on div at bounding box center [180, 56] width 5 height 5
click at [178, 56] on input "Craig" at bounding box center [177, 56] width 0 height 0
radio input "true"
click at [169, 79] on select "Roth Taxable Traditional" at bounding box center [160, 79] width 82 height 12
select select "roth"
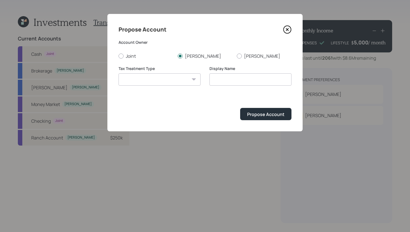
click at [119, 73] on select "Roth Taxable Traditional" at bounding box center [160, 79] width 82 height 12
click at [228, 81] on input "Roth" at bounding box center [251, 79] width 82 height 12
type input "Roth IRA"
click at [270, 112] on div "Propose Account" at bounding box center [265, 114] width 37 height 6
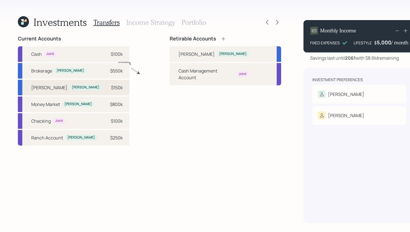
click at [100, 87] on div "Roth IRA Craig $150k" at bounding box center [74, 88] width 112 height 16
click at [170, 55] on div "Roth IRA Craig" at bounding box center [226, 54] width 112 height 16
select select "a8d4adae-2c30-4b5d-a746-bf20ce37ec3e"
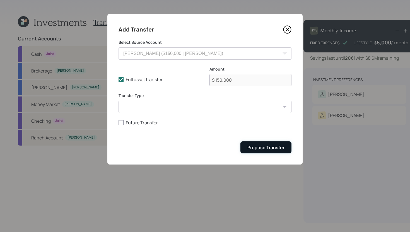
click at [255, 145] on button "Propose Transfer" at bounding box center [266, 147] width 51 height 12
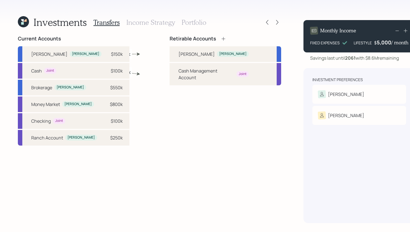
click at [221, 41] on icon at bounding box center [224, 39] width 6 height 6
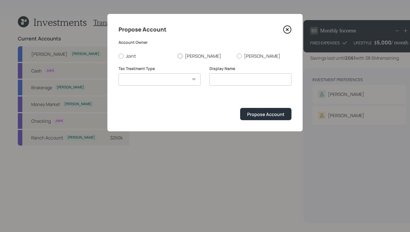
click at [188, 57] on label "Craig" at bounding box center [205, 56] width 55 height 6
click at [178, 56] on input "Craig" at bounding box center [177, 56] width 0 height 0
radio input "true"
click at [174, 79] on select "Roth Taxable Traditional" at bounding box center [160, 79] width 82 height 12
select select "taxable"
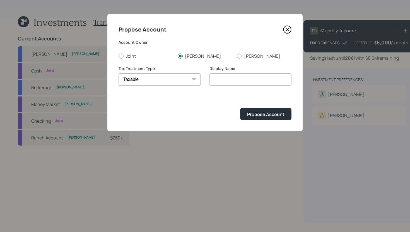
click at [119, 73] on select "Roth Taxable Traditional" at bounding box center [160, 79] width 82 height 12
click at [241, 82] on input "Taxable" at bounding box center [251, 79] width 82 height 12
type input "Joint Brokerage"
click at [275, 112] on div "Propose Account" at bounding box center [265, 114] width 37 height 6
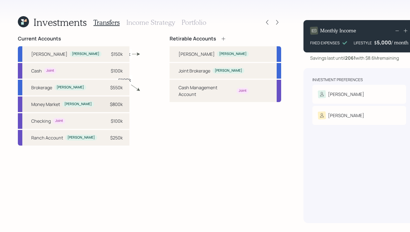
click at [100, 107] on div "Money Market Craig $800k" at bounding box center [74, 105] width 112 height 16
click at [170, 67] on div "Joint Brokerage Craig" at bounding box center [226, 71] width 112 height 16
select select "193d4ded-7b00-44d6-908d-42dae6ff949f"
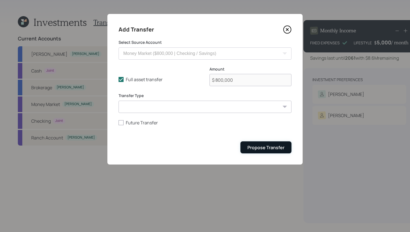
click at [253, 145] on div "Propose Transfer" at bounding box center [265, 148] width 37 height 6
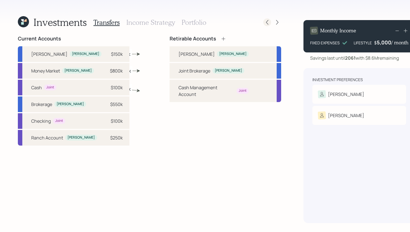
click at [265, 21] on icon at bounding box center [268, 23] width 6 height 6
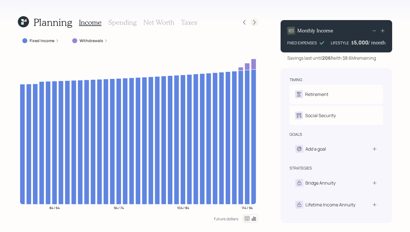
click at [256, 23] on icon at bounding box center [255, 23] width 6 height 6
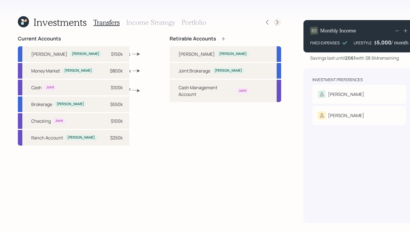
click at [275, 24] on icon at bounding box center [278, 23] width 6 height 6
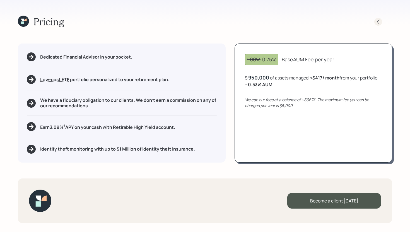
click at [378, 23] on icon at bounding box center [379, 22] width 6 height 6
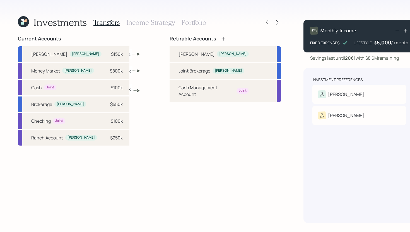
click at [155, 24] on h3 "Income Strategy" at bounding box center [150, 22] width 49 height 8
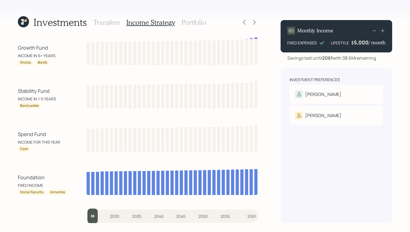
click at [26, 21] on icon at bounding box center [25, 20] width 3 height 3
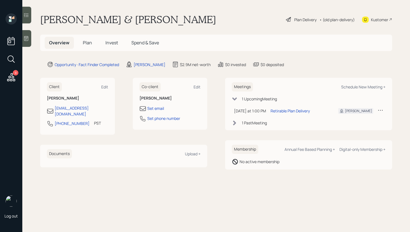
click at [308, 17] on div "Plan Delivery" at bounding box center [305, 20] width 22 height 6
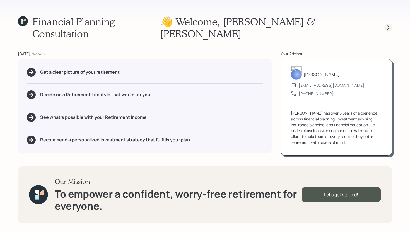
click at [387, 25] on icon at bounding box center [389, 28] width 6 height 6
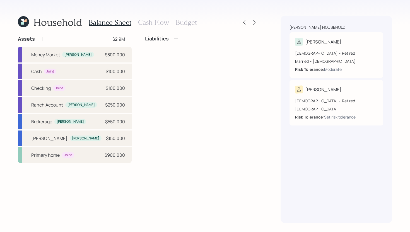
click at [150, 25] on h3 "Cash Flow" at bounding box center [153, 22] width 31 height 8
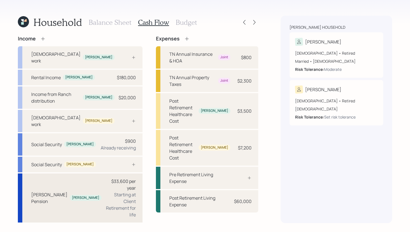
click at [106, 191] on div "Starting at Client Retirement for life" at bounding box center [121, 204] width 30 height 27
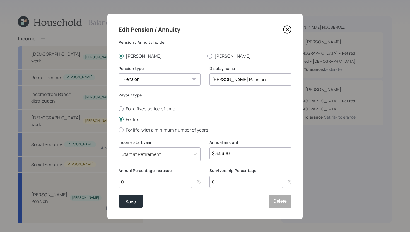
click at [288, 32] on icon at bounding box center [287, 29] width 8 height 8
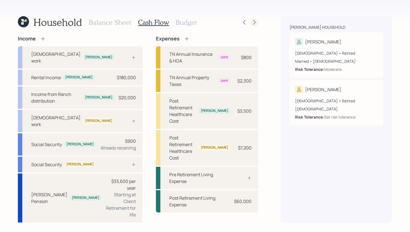
click at [256, 23] on icon at bounding box center [255, 23] width 6 height 6
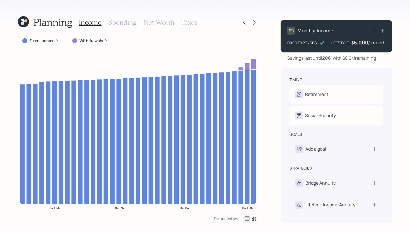
click at [256, 23] on icon at bounding box center [255, 23] width 6 height 6
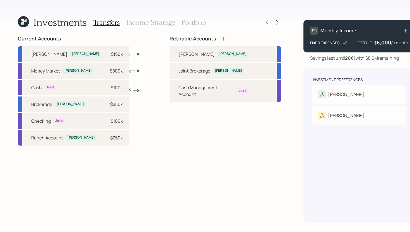
click at [161, 24] on h3 "Income Strategy" at bounding box center [150, 22] width 49 height 8
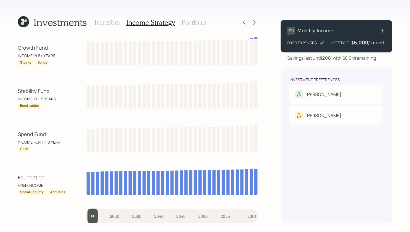
click at [23, 21] on icon at bounding box center [22, 20] width 3 height 3
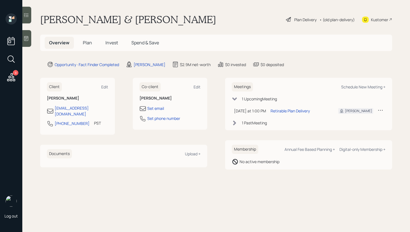
click at [87, 42] on span "Plan" at bounding box center [87, 43] width 9 height 6
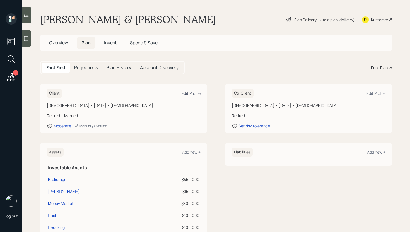
click at [189, 93] on div "Edit Profile" at bounding box center [191, 93] width 19 height 5
select select "10"
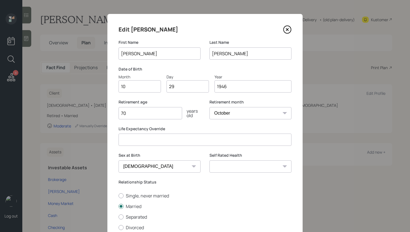
click at [150, 140] on input "number" at bounding box center [205, 140] width 173 height 12
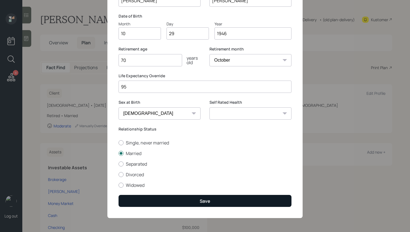
type input "95"
click at [228, 204] on button "Save" at bounding box center [205, 201] width 173 height 12
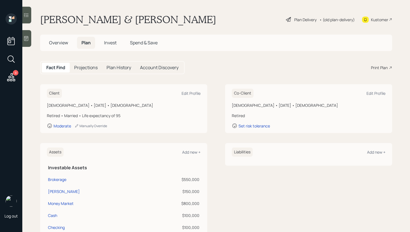
click at [303, 18] on div "Plan Delivery" at bounding box center [305, 20] width 22 height 6
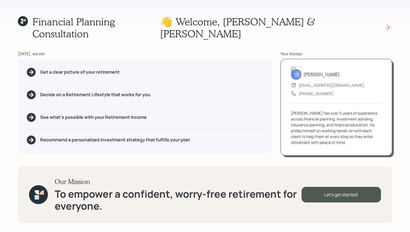
click at [390, 25] on icon at bounding box center [389, 28] width 6 height 6
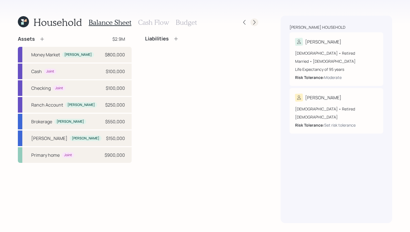
click at [252, 24] on icon at bounding box center [255, 23] width 6 height 6
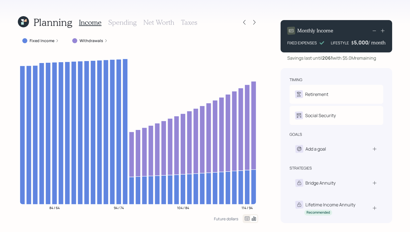
click at [39, 42] on label "Fixed Income" at bounding box center [42, 41] width 25 height 6
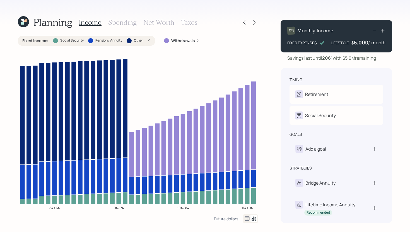
click at [39, 41] on label "Fixed Income :" at bounding box center [35, 41] width 26 height 6
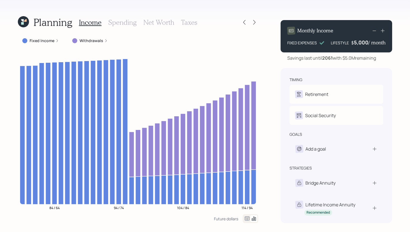
click at [26, 26] on icon at bounding box center [23, 21] width 13 height 13
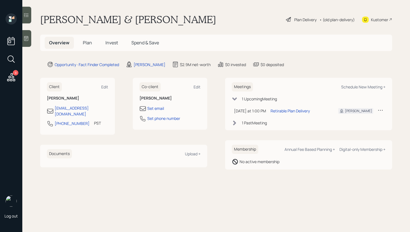
click at [90, 46] on h5 "Plan" at bounding box center [87, 43] width 18 height 12
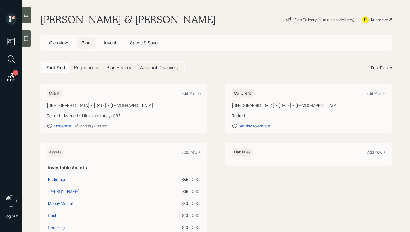
click at [306, 21] on div "Plan Delivery" at bounding box center [305, 20] width 22 height 6
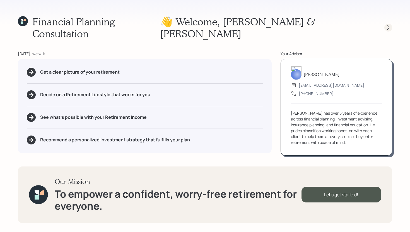
click at [390, 25] on icon at bounding box center [389, 28] width 6 height 6
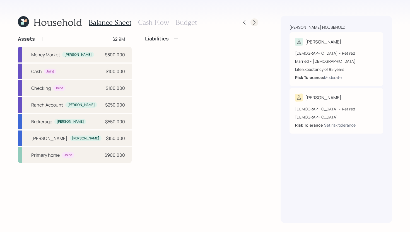
click at [254, 24] on icon at bounding box center [255, 23] width 6 height 6
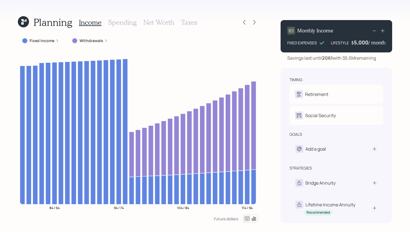
click at [254, 24] on icon at bounding box center [255, 23] width 6 height 6
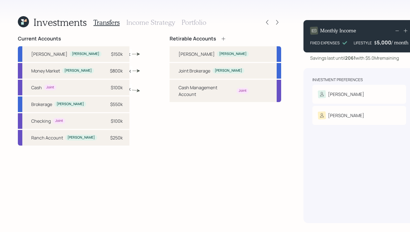
click at [155, 23] on h3 "Income Strategy" at bounding box center [150, 22] width 49 height 8
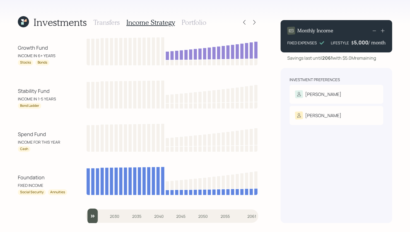
click at [191, 25] on h3 "Portfolio" at bounding box center [194, 22] width 25 height 8
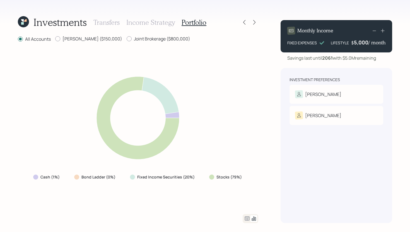
click at [248, 216] on icon at bounding box center [247, 218] width 7 height 7
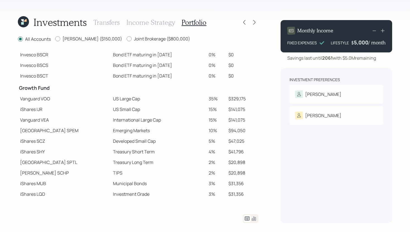
scroll to position [78, 0]
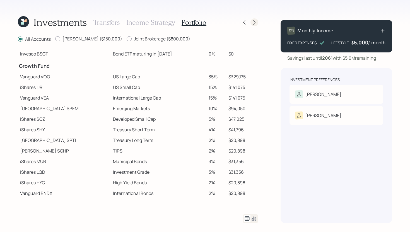
click at [256, 21] on icon at bounding box center [255, 23] width 6 height 6
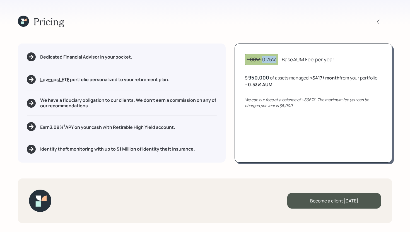
drag, startPoint x: 262, startPoint y: 59, endPoint x: 277, endPoint y: 59, distance: 14.5
click at [277, 59] on div "1.00% 0.75%" at bounding box center [262, 60] width 30 height 8
click at [345, 47] on div "1.00% 0.75% Base AUM Fee per year $ 950,000 of assets managed ≈ $417 / month fr…" at bounding box center [314, 103] width 158 height 119
click at [269, 78] on div "$ 950,000 of assets managed ≈ $417 / month from your portfolio ≈ 0.53 % AUM ." at bounding box center [313, 81] width 137 height 14
drag, startPoint x: 269, startPoint y: 78, endPoint x: 250, endPoint y: 78, distance: 19.3
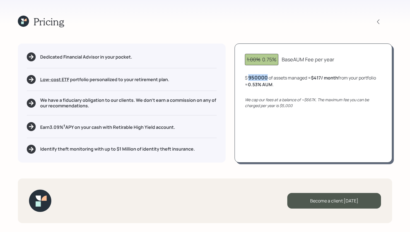
click at [250, 78] on div "$ 950000 of assets managed ≈ $417 / month from your portfolio ≈ 0.53 % AUM ." at bounding box center [313, 81] width 137 height 14
click at [283, 95] on div "1.00% 0.75% Base AUM Fee per year $ 1000000 of assets managed ≈ $417 / month fr…" at bounding box center [314, 103] width 158 height 119
click at [259, 78] on div "1000000" at bounding box center [259, 77] width 22 height 7
drag, startPoint x: 270, startPoint y: 76, endPoint x: 250, endPoint y: 79, distance: 20.8
click at [250, 79] on div "1000000" at bounding box center [259, 77] width 22 height 7
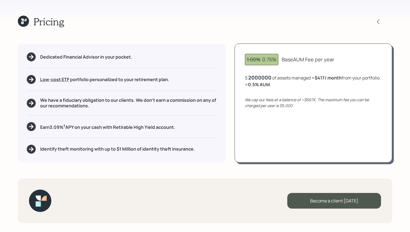
click at [272, 104] on icon "We cap our fees at a balance of ~$667K. The maximum fee you can be charged per …" at bounding box center [307, 102] width 124 height 11
click at [268, 78] on div "2,000,000" at bounding box center [261, 77] width 26 height 7
click at [268, 78] on div "2000000" at bounding box center [259, 77] width 23 height 7
click at [302, 122] on div "1.00% 0.75% Base AUM Fee per year $ 1,000,000 of assets managed ≈ $417 / month …" at bounding box center [314, 103] width 158 height 119
click at [22, 23] on icon at bounding box center [22, 22] width 3 height 3
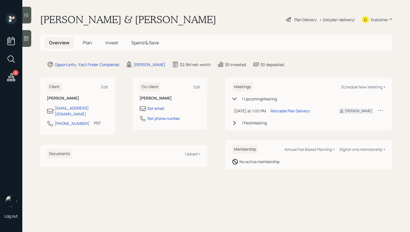
click at [88, 42] on span "Plan" at bounding box center [87, 43] width 9 height 6
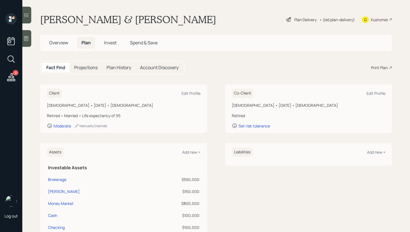
click at [378, 69] on div "Print Plan" at bounding box center [379, 68] width 17 height 6
click at [13, 79] on icon at bounding box center [11, 77] width 8 height 8
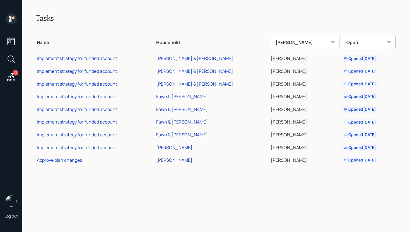
click at [178, 159] on div "[PERSON_NAME]" at bounding box center [174, 160] width 36 height 6
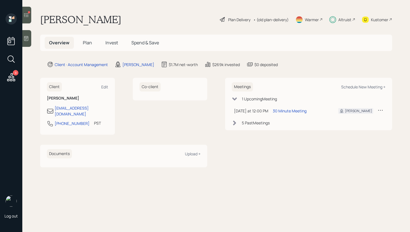
click at [27, 17] on icon at bounding box center [26, 15] width 6 height 6
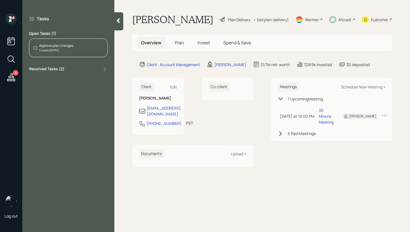
click at [63, 47] on div "Approve plan changes" at bounding box center [56, 45] width 34 height 5
